Goal: Find specific page/section: Find specific page/section

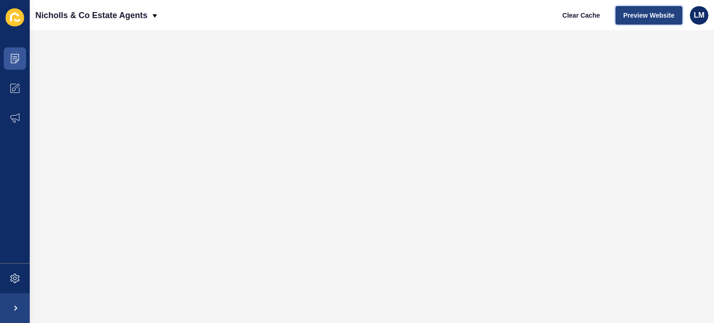
click at [665, 15] on span "Preview Website" at bounding box center [649, 15] width 51 height 9
click at [124, 15] on p "Nicholls & Co Estate Agents" at bounding box center [91, 15] width 112 height 23
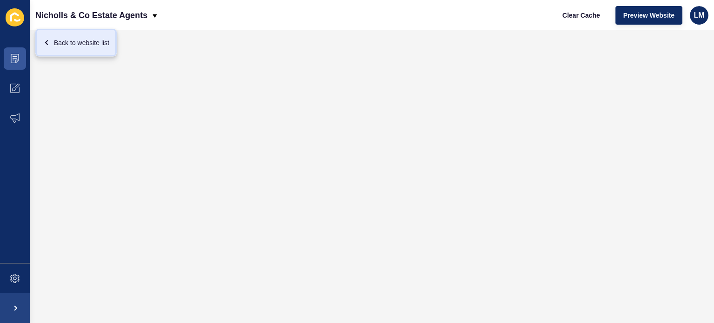
click at [99, 40] on div "Back to website list" at bounding box center [76, 42] width 66 height 17
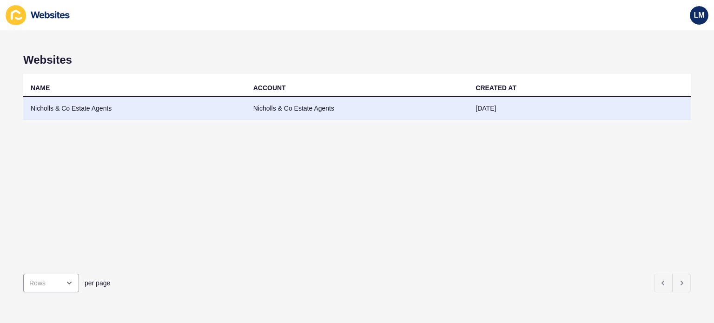
click at [76, 108] on td "Nicholls & Co Estate Agents" at bounding box center [134, 108] width 223 height 23
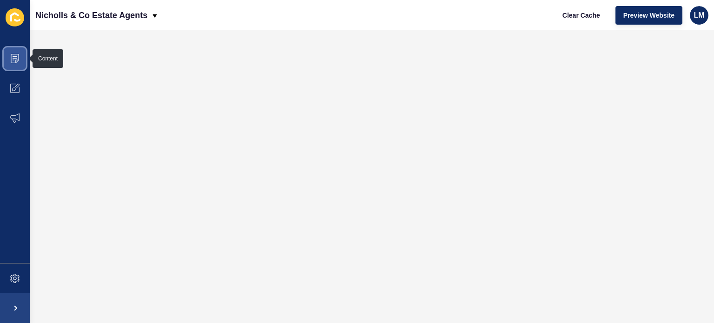
click at [13, 57] on icon at bounding box center [14, 58] width 9 height 9
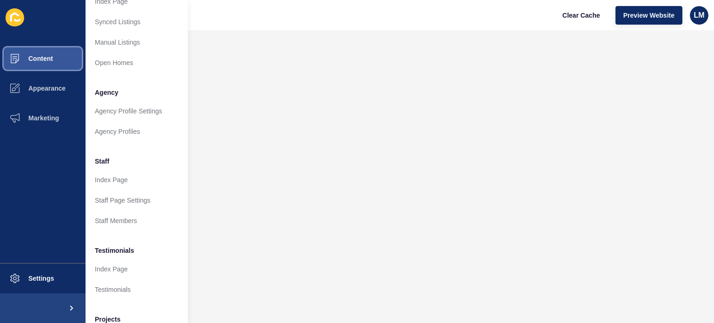
scroll to position [229, 0]
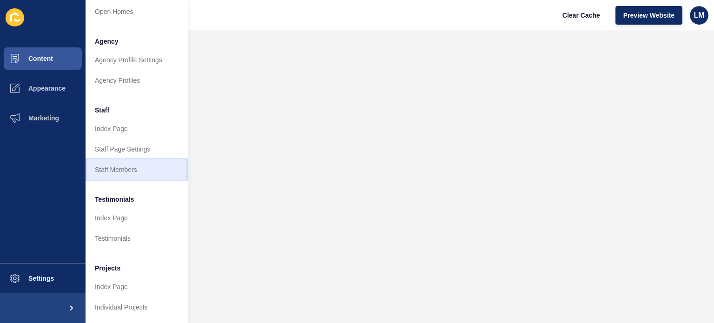
click at [119, 162] on link "Staff Members" at bounding box center [137, 169] width 102 height 20
